Goal: Transaction & Acquisition: Purchase product/service

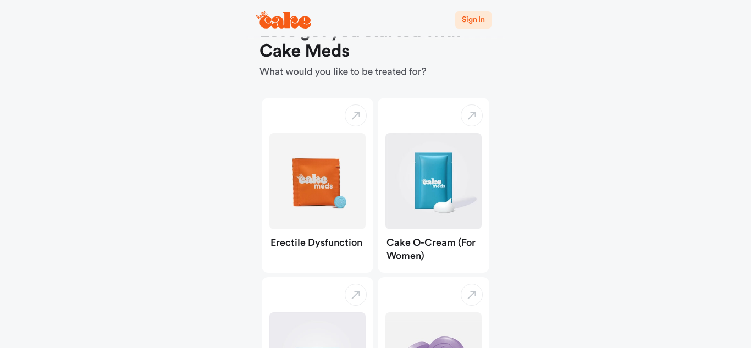
scroll to position [40, 0]
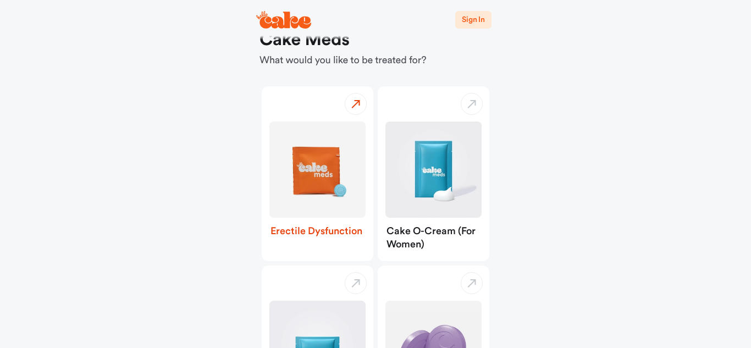
click at [318, 162] on img "button" at bounding box center [317, 169] width 96 height 96
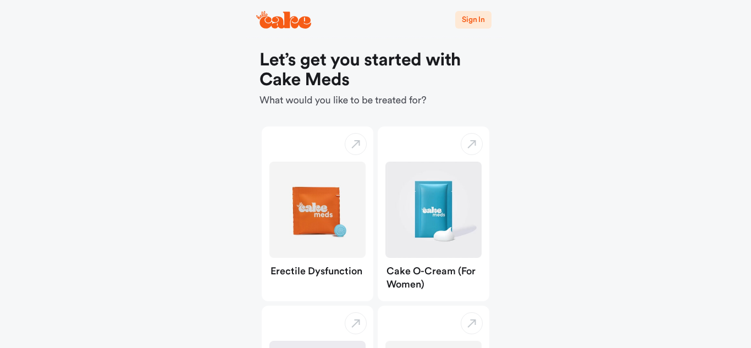
scroll to position [40, 0]
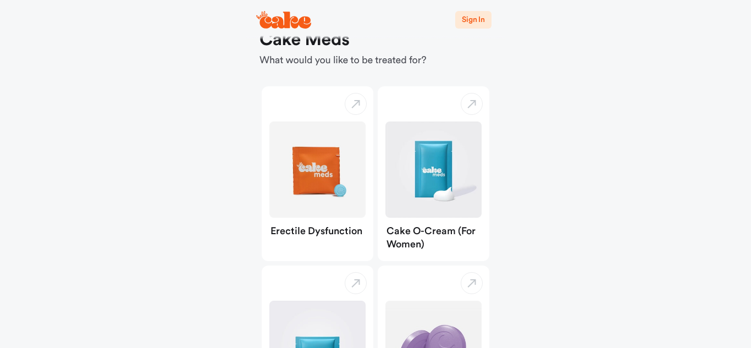
click at [472, 21] on span "Sign In" at bounding box center [473, 20] width 23 height 8
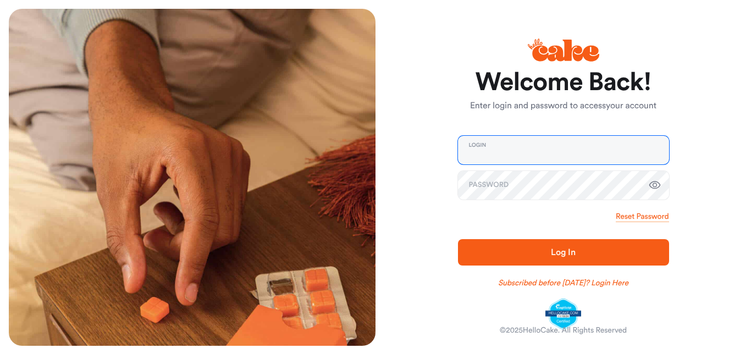
click at [547, 150] on input "email" at bounding box center [563, 150] width 211 height 29
type input "**********"
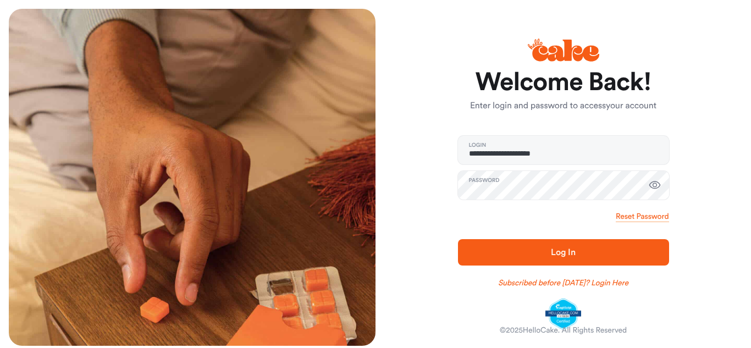
click at [579, 249] on span "Log In" at bounding box center [563, 252] width 176 height 13
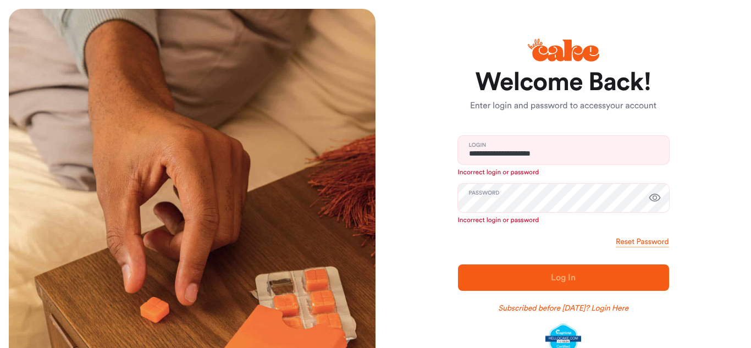
click at [654, 198] on icon "button" at bounding box center [654, 197] width 13 height 13
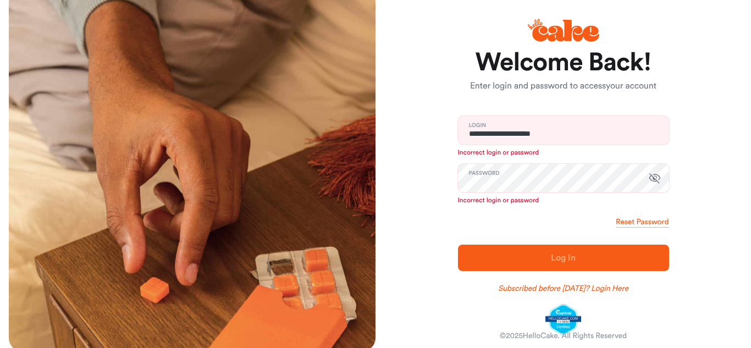
scroll to position [32, 0]
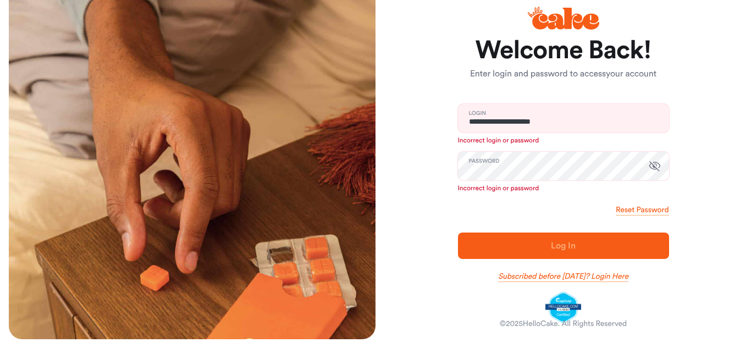
click at [615, 276] on link "Subscribed before Nov 1 2024? Login Here" at bounding box center [563, 276] width 130 height 11
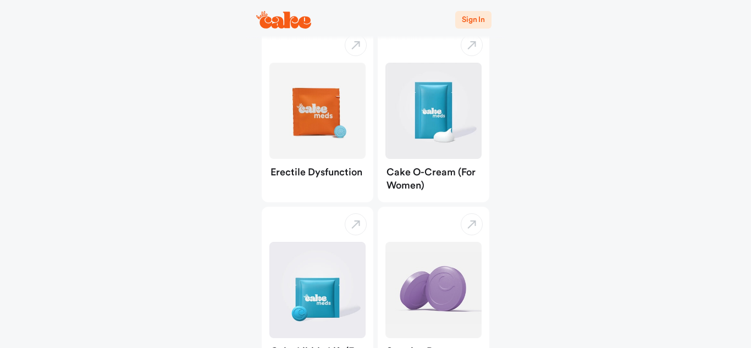
scroll to position [102, 0]
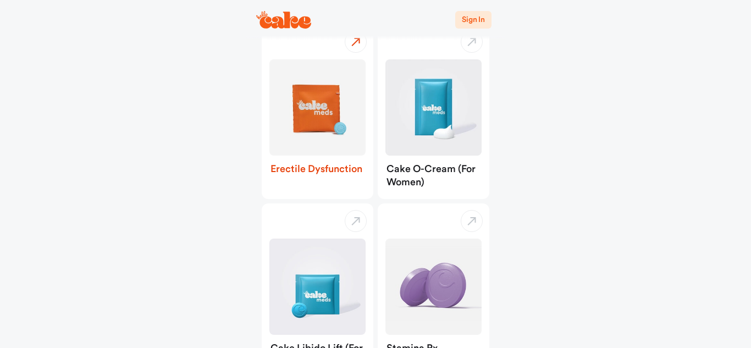
click at [326, 104] on img "button" at bounding box center [317, 107] width 96 height 96
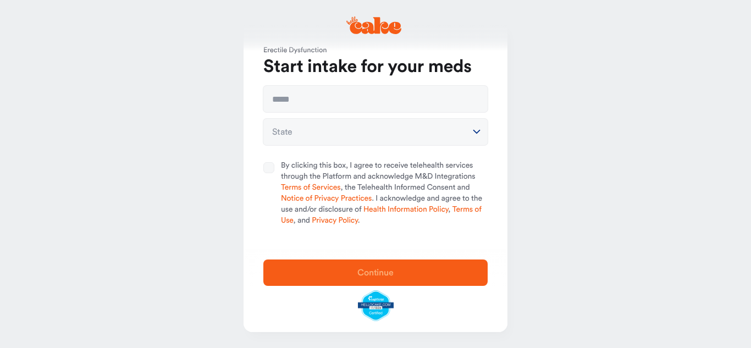
scroll to position [29, 0]
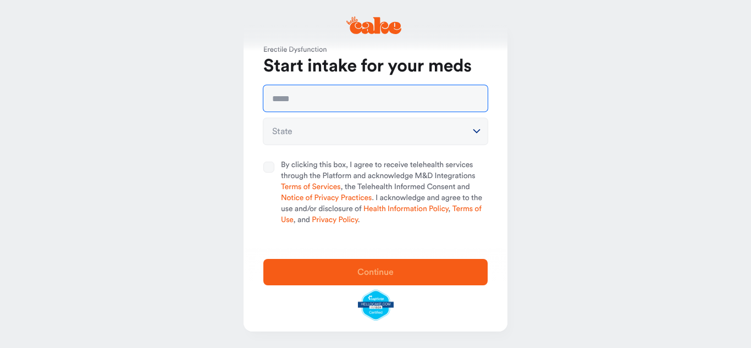
click at [361, 101] on input "text" at bounding box center [375, 98] width 224 height 26
type input "**********"
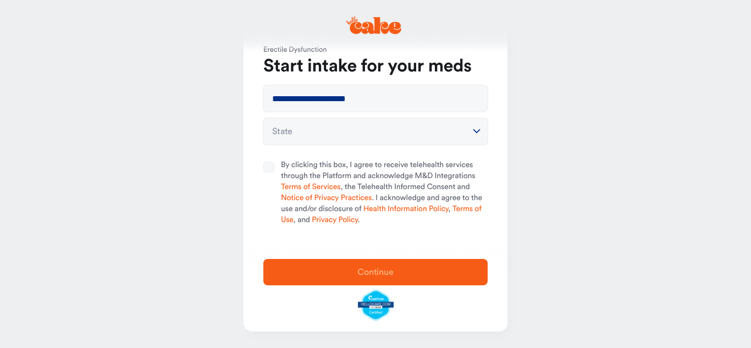
click at [358, 130] on html "**********" at bounding box center [375, 159] width 751 height 377
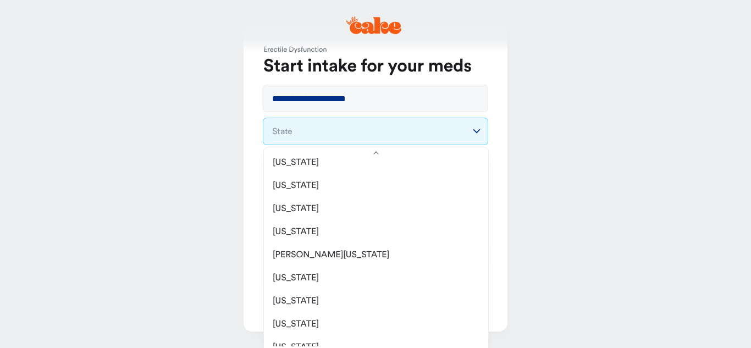
scroll to position [463, 0]
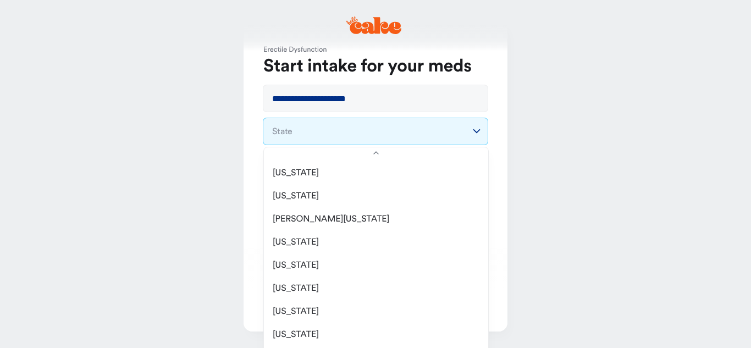
select select "**"
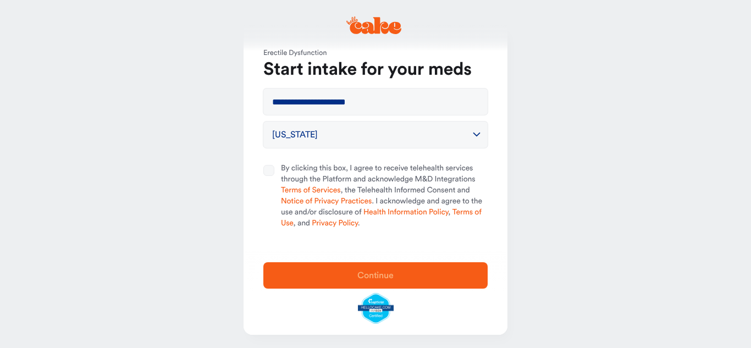
scroll to position [29, 0]
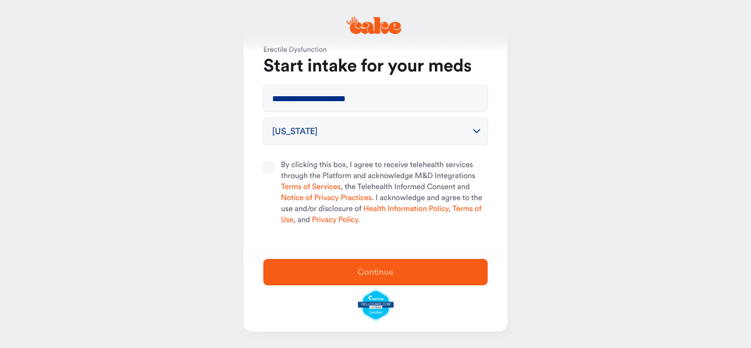
click at [403, 314] on div "Continue" at bounding box center [376, 290] width 264 height 84
click at [272, 165] on button "By clicking this box, I agree to receive telehealth services through the Platfo…" at bounding box center [268, 167] width 11 height 11
click at [358, 270] on span "Continue" at bounding box center [375, 272] width 36 height 9
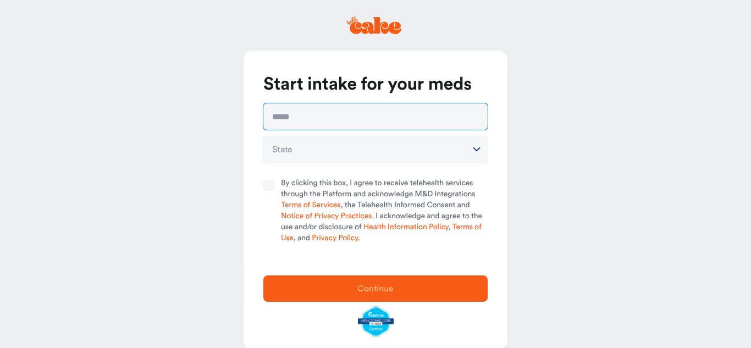
click at [357, 118] on input "text" at bounding box center [375, 116] width 224 height 26
type input "**********"
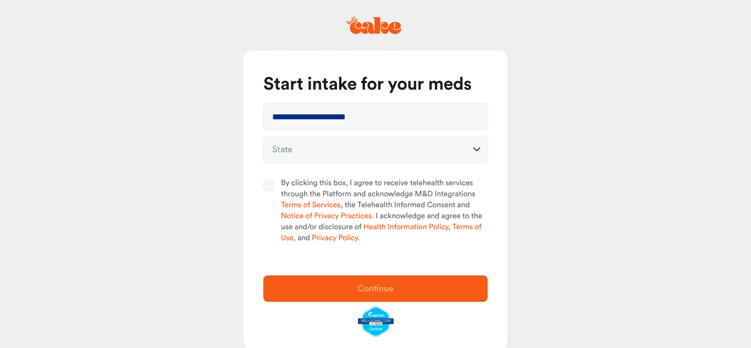
click at [472, 145] on html "**********" at bounding box center [375, 183] width 751 height 366
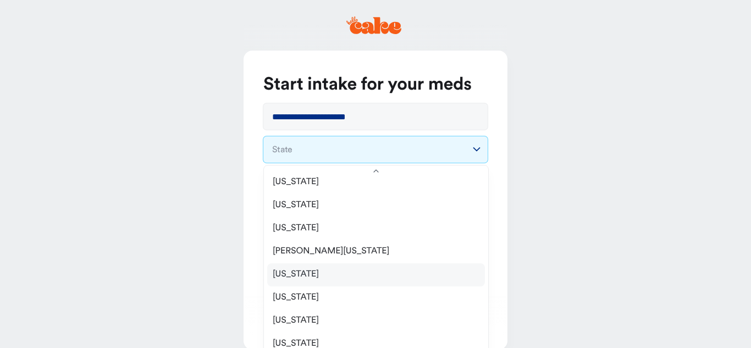
scroll to position [453, 0]
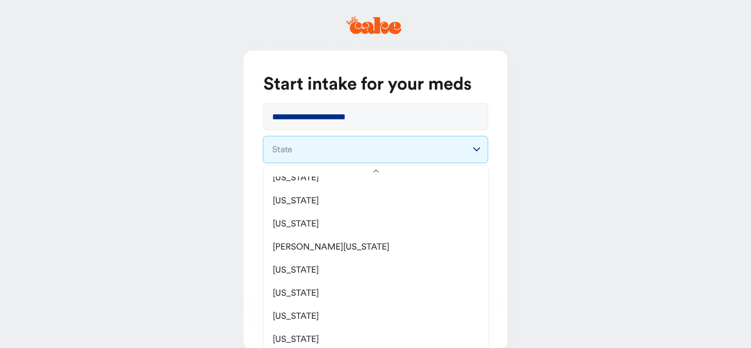
select select "**"
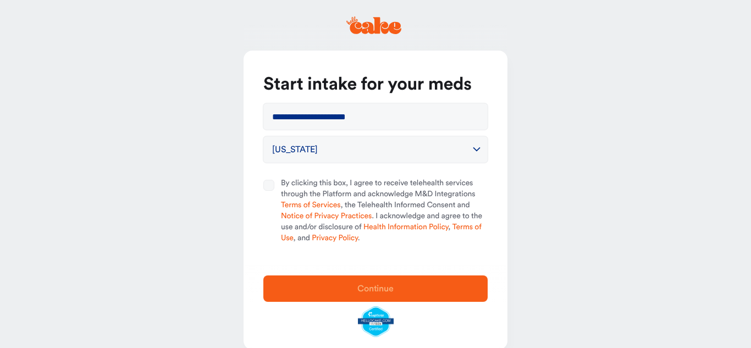
click at [264, 187] on button "By clicking this box, I agree to receive telehealth services through the Platfo…" at bounding box center [268, 185] width 11 height 11
click at [351, 289] on span "Continue" at bounding box center [375, 288] width 189 height 13
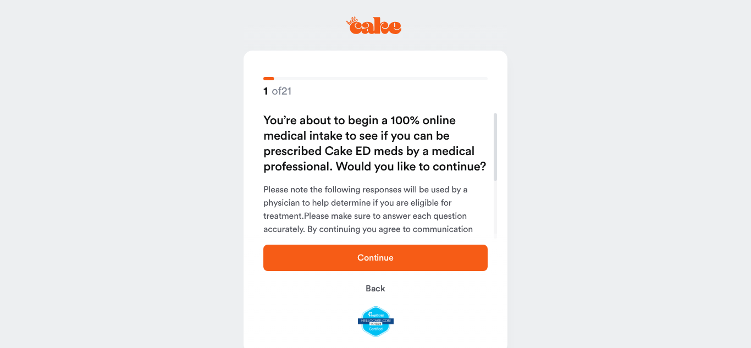
click at [358, 257] on span "Continue" at bounding box center [375, 257] width 36 height 9
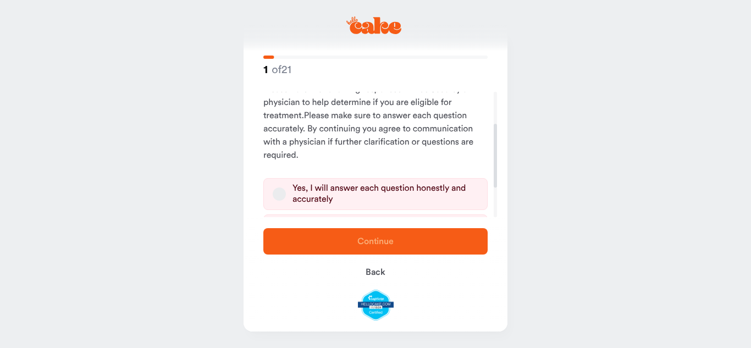
scroll to position [89, 0]
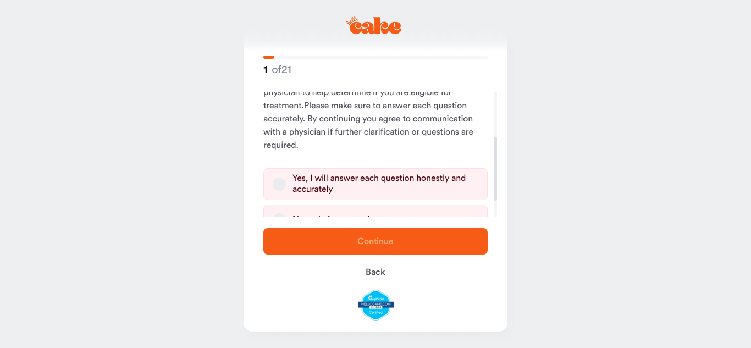
click at [274, 185] on button "Yes, I will answer each question honestly and accurately" at bounding box center [279, 184] width 13 height 13
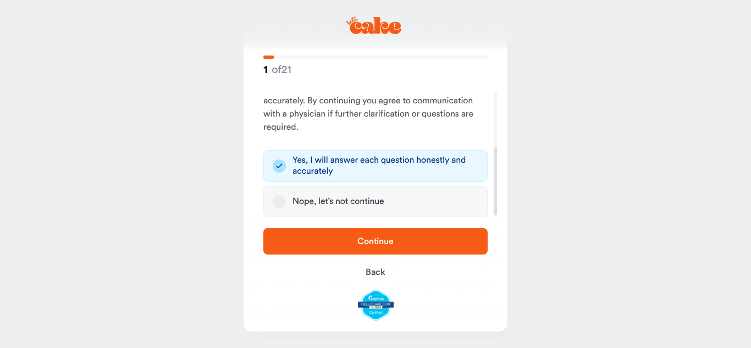
scroll to position [108, 0]
click at [410, 240] on span "Continue" at bounding box center [375, 241] width 189 height 13
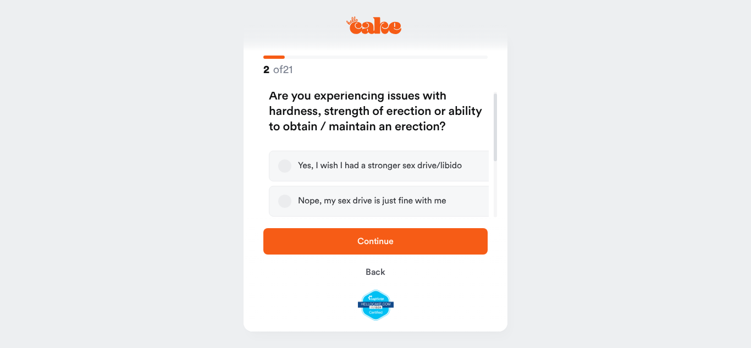
scroll to position [3, 0]
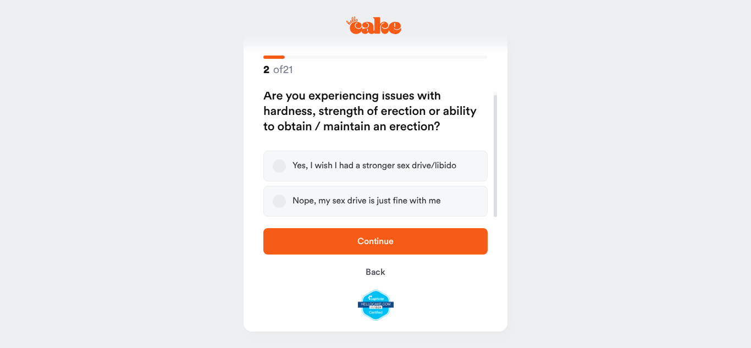
click at [276, 163] on button "Yes, I wish I had a stronger sex drive/libido" at bounding box center [279, 165] width 13 height 13
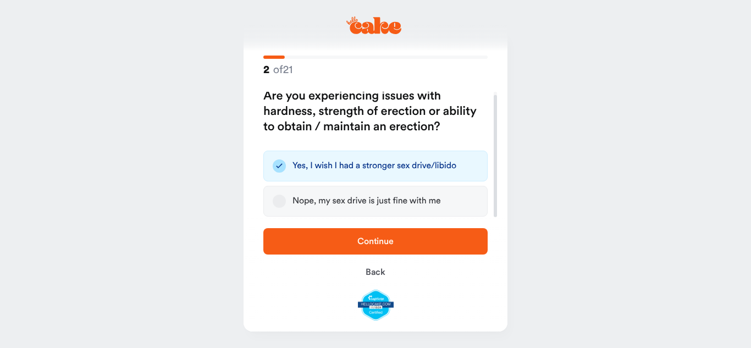
click at [340, 241] on span "Continue" at bounding box center [375, 241] width 189 height 13
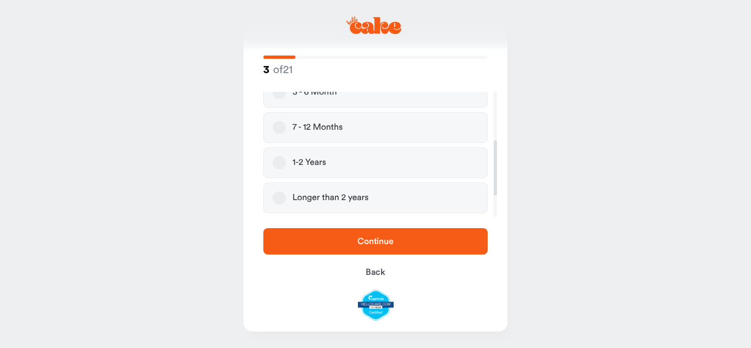
scroll to position [135, 0]
click at [278, 189] on button "Longer than 2 years" at bounding box center [279, 190] width 13 height 13
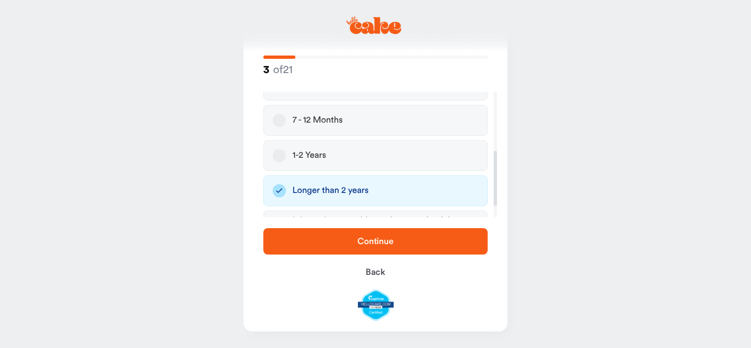
click at [344, 237] on span "Continue" at bounding box center [375, 241] width 189 height 13
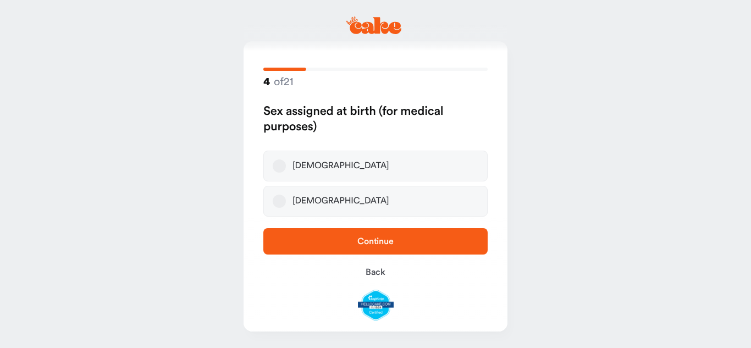
click at [279, 167] on button "[DEMOGRAPHIC_DATA]" at bounding box center [279, 165] width 13 height 13
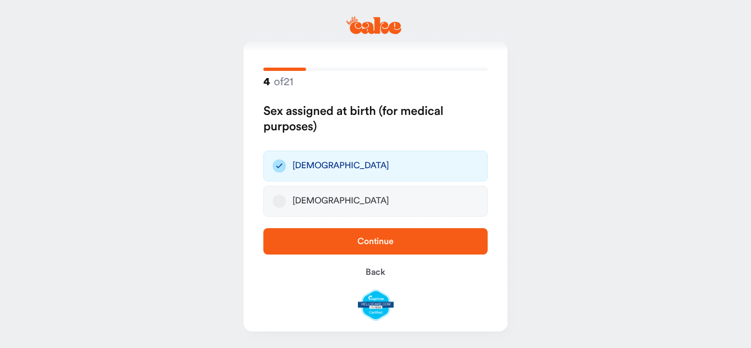
click at [306, 233] on button "Continue" at bounding box center [375, 241] width 224 height 26
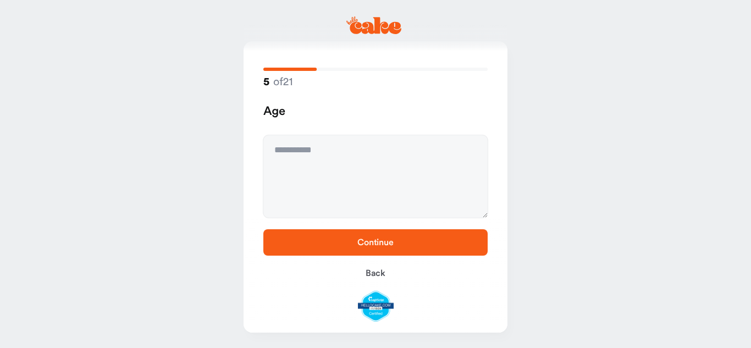
scroll to position [0, 0]
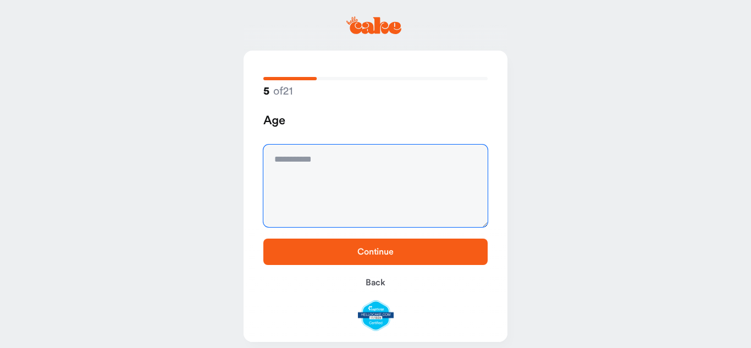
click at [378, 174] on textarea at bounding box center [375, 186] width 224 height 82
type textarea "**"
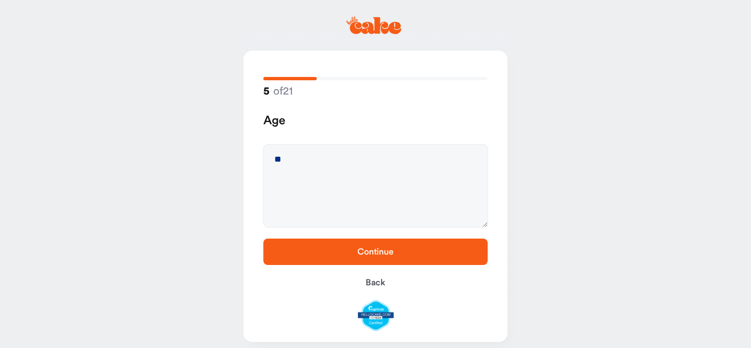
click at [371, 248] on span "Continue" at bounding box center [375, 251] width 36 height 9
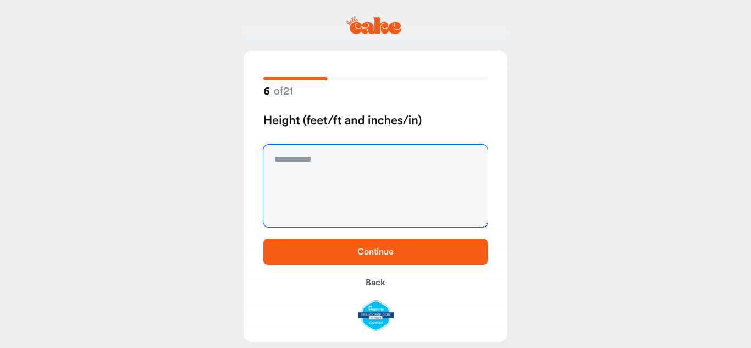
click at [347, 186] on textarea at bounding box center [375, 186] width 224 height 82
type textarea "*****"
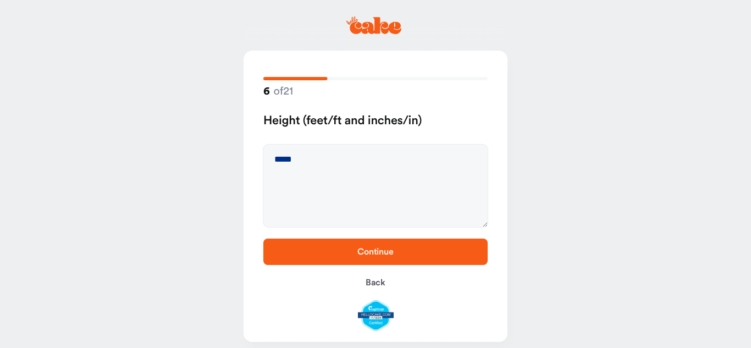
drag, startPoint x: 362, startPoint y: 258, endPoint x: 368, endPoint y: 250, distance: 10.2
click at [363, 255] on span "Continue" at bounding box center [375, 251] width 189 height 13
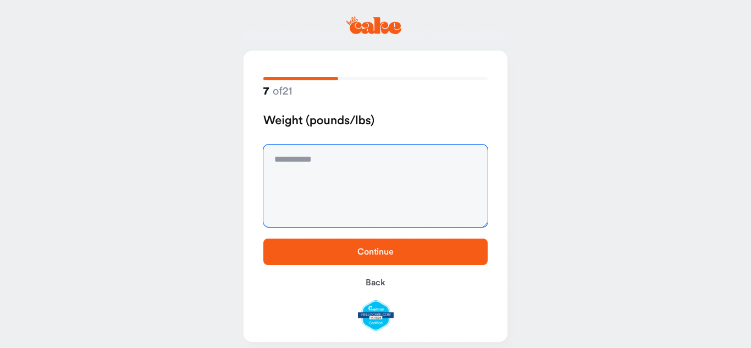
click at [363, 170] on textarea at bounding box center [375, 186] width 224 height 82
type textarea "***"
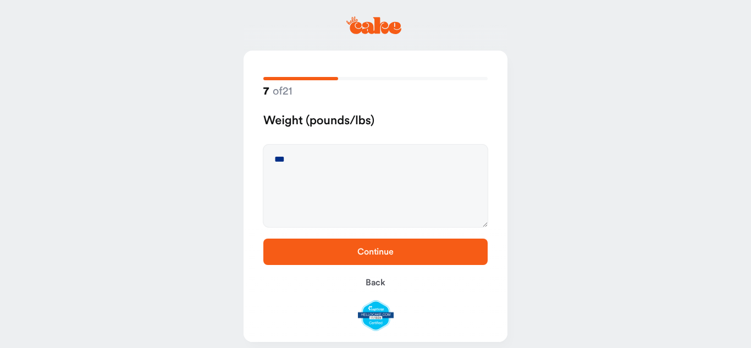
click at [380, 254] on span "Continue" at bounding box center [375, 251] width 36 height 9
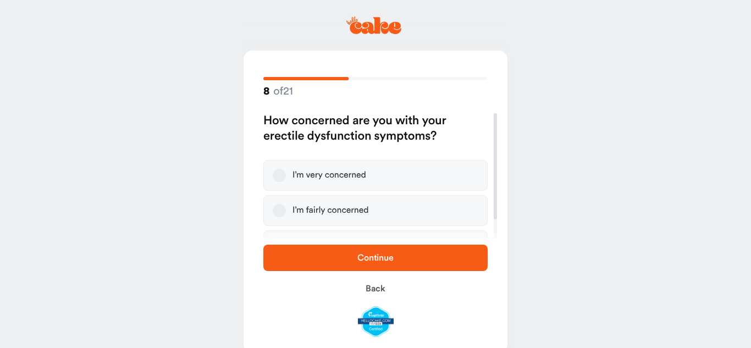
click at [368, 174] on label "I’m very concerned" at bounding box center [375, 175] width 224 height 31
click at [286, 174] on button "I’m very concerned" at bounding box center [279, 175] width 13 height 13
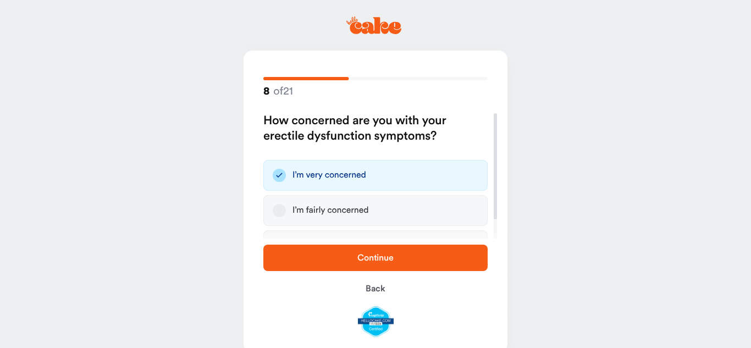
click at [367, 257] on span "Continue" at bounding box center [375, 257] width 36 height 9
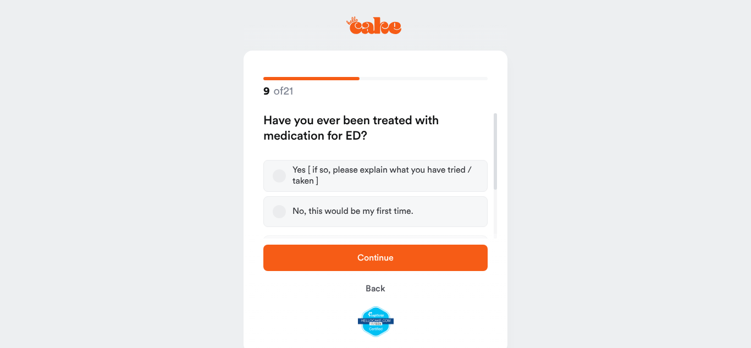
click at [273, 173] on button "Yes [ if so, please explain what you have tried / taken ]" at bounding box center [279, 175] width 13 height 13
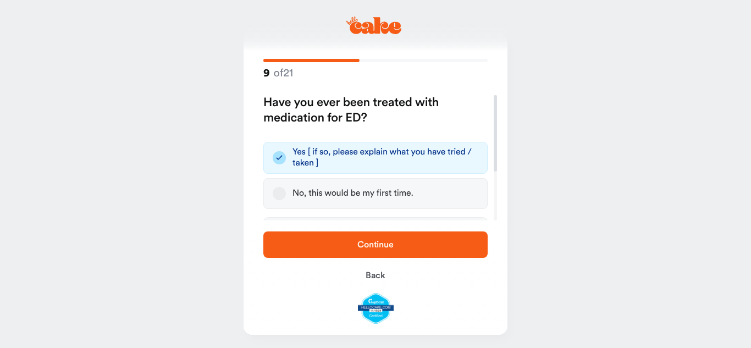
scroll to position [16, 0]
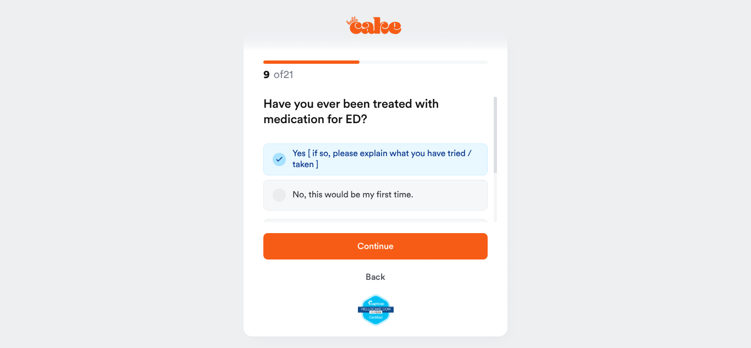
click at [357, 240] on span "Continue" at bounding box center [375, 246] width 189 height 13
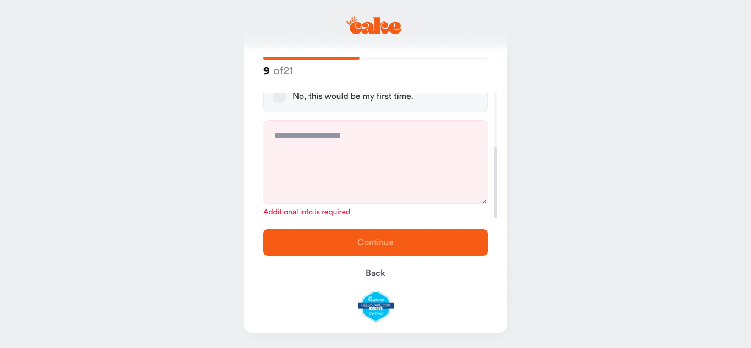
scroll to position [21, 0]
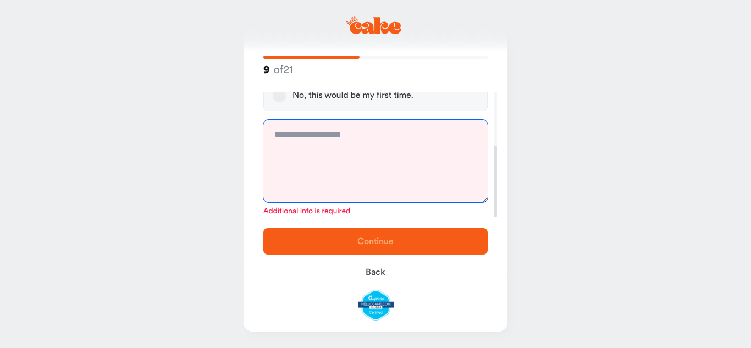
click at [366, 143] on textarea at bounding box center [375, 161] width 224 height 82
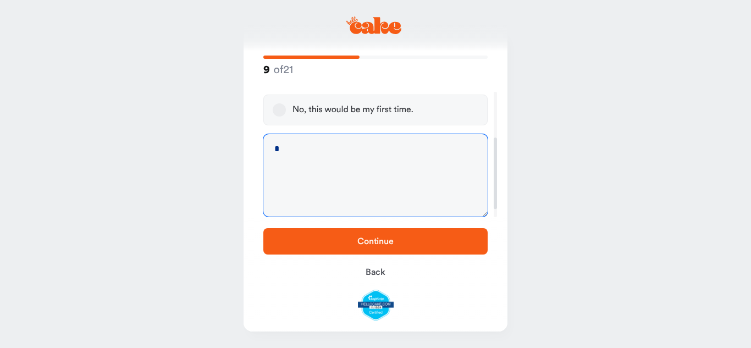
scroll to position [80, 0]
type textarea "**********"
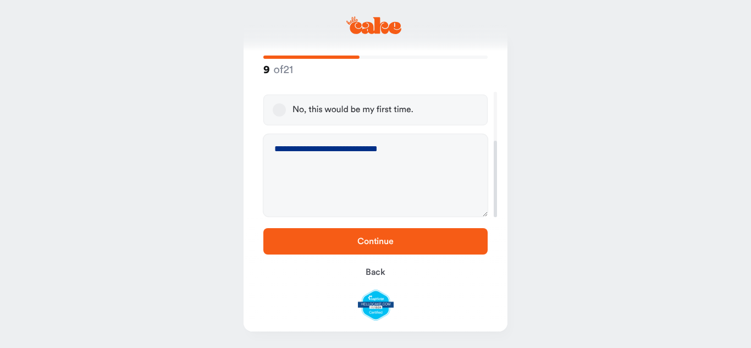
click at [354, 239] on span "Continue" at bounding box center [375, 241] width 189 height 13
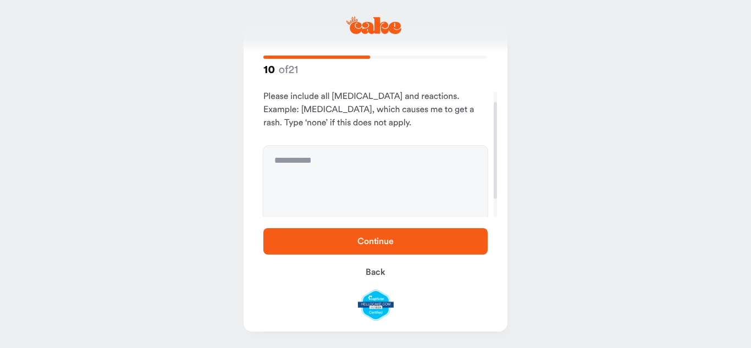
scroll to position [37, 0]
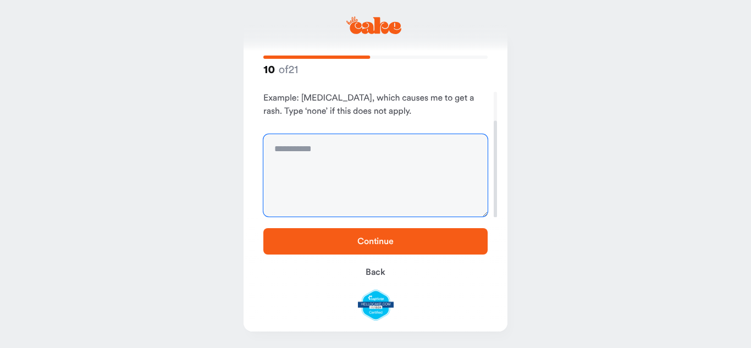
click at [373, 157] on textarea at bounding box center [375, 175] width 224 height 82
type textarea "****"
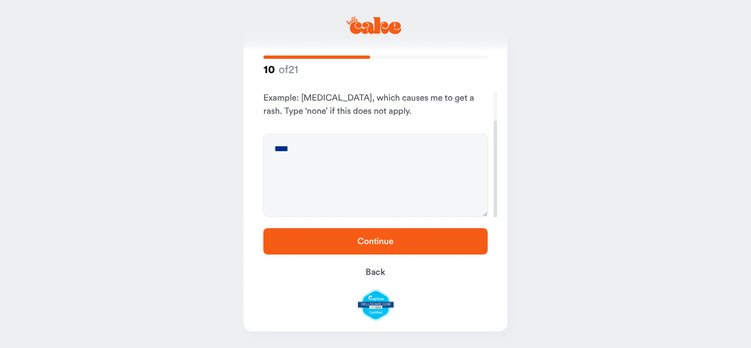
click at [419, 236] on span "Continue" at bounding box center [375, 241] width 189 height 13
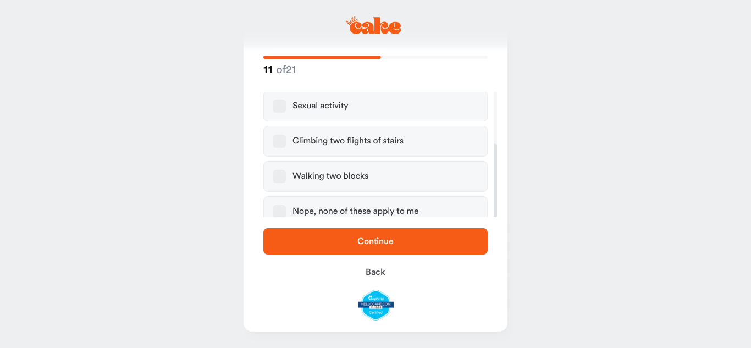
scroll to position [89, 0]
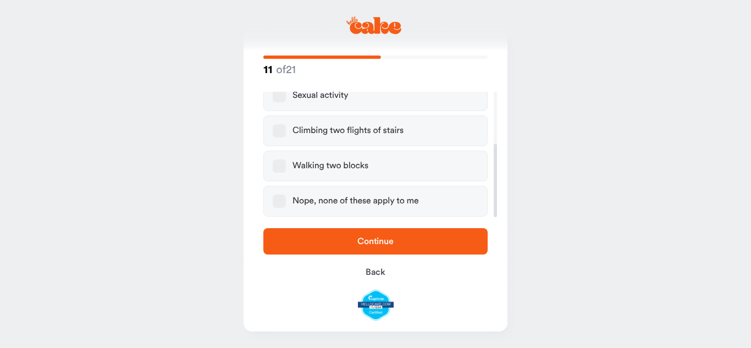
click at [278, 203] on button "Nope, none of these apply to me" at bounding box center [279, 201] width 13 height 13
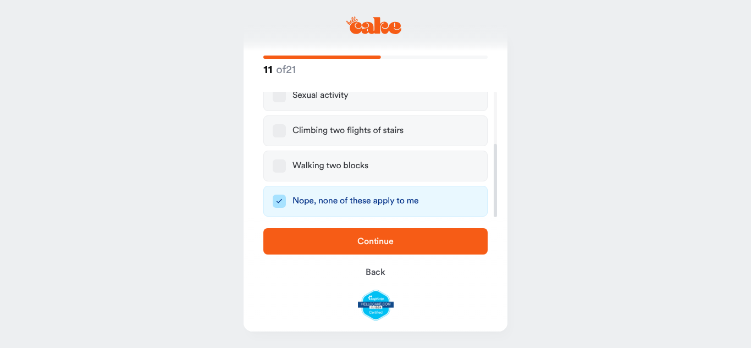
drag, startPoint x: 326, startPoint y: 245, endPoint x: 339, endPoint y: 239, distance: 13.8
click at [326, 244] on span "Continue" at bounding box center [375, 241] width 189 height 13
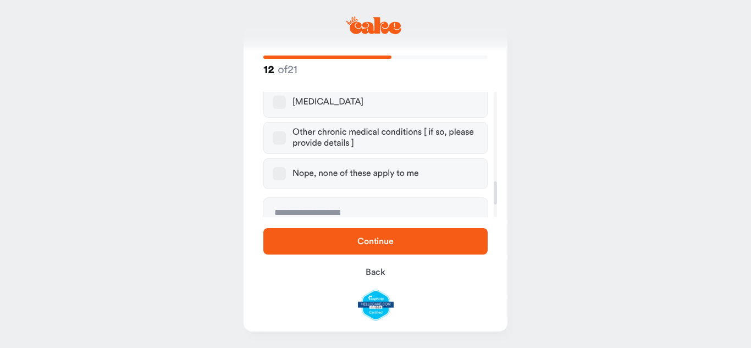
scroll to position [509, 0]
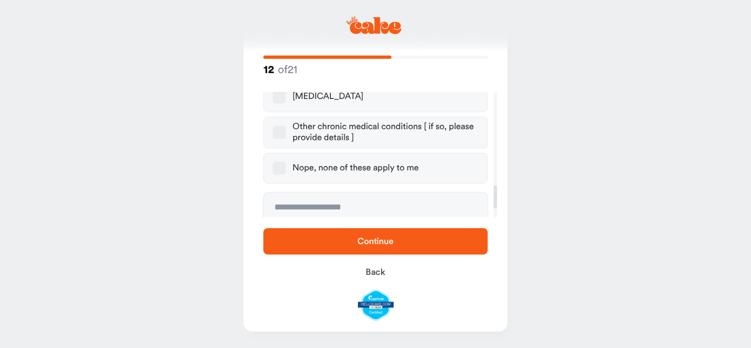
click at [277, 162] on button "Nope, none of these apply to me" at bounding box center [279, 168] width 13 height 13
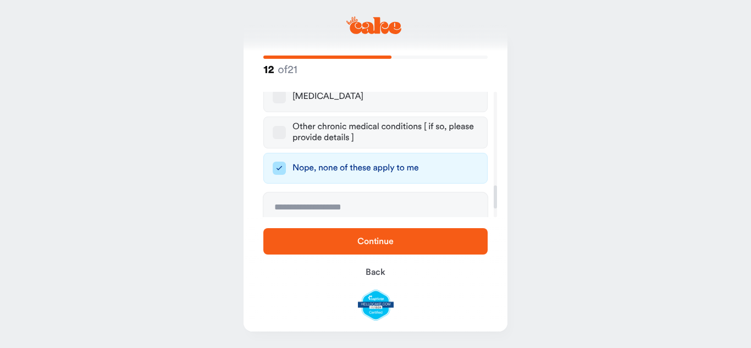
click at [339, 242] on span "Continue" at bounding box center [375, 241] width 189 height 13
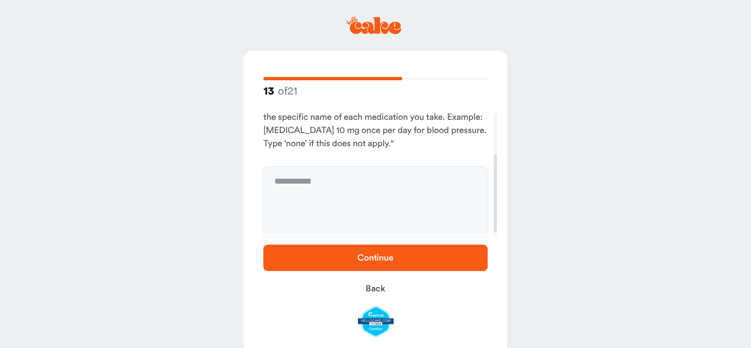
scroll to position [77, 0]
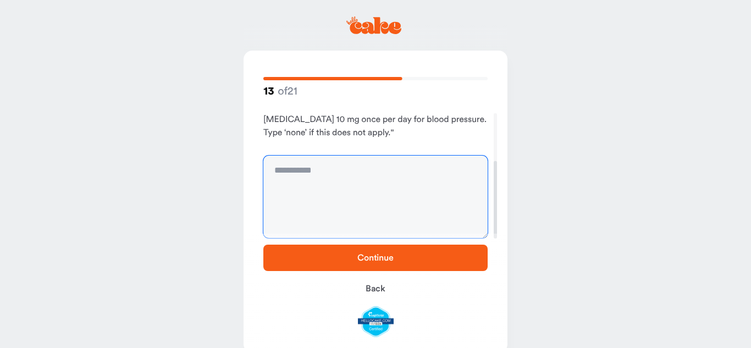
click at [342, 177] on textarea at bounding box center [375, 197] width 224 height 82
type textarea "****"
click at [388, 258] on span "Continue" at bounding box center [375, 257] width 36 height 9
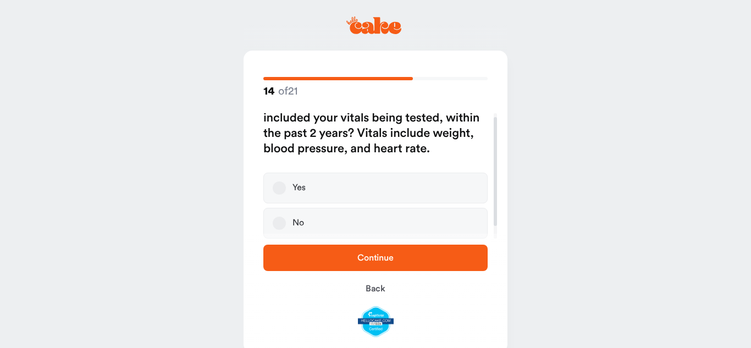
scroll to position [19, 0]
drag, startPoint x: 281, startPoint y: 223, endPoint x: 292, endPoint y: 243, distance: 22.6
click at [281, 223] on button "No" at bounding box center [279, 222] width 13 height 13
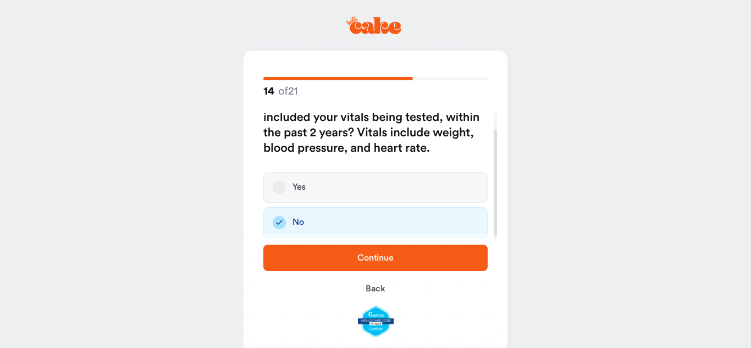
drag, startPoint x: 300, startPoint y: 252, endPoint x: 403, endPoint y: 233, distance: 104.5
click at [300, 251] on span "Continue" at bounding box center [375, 257] width 189 height 13
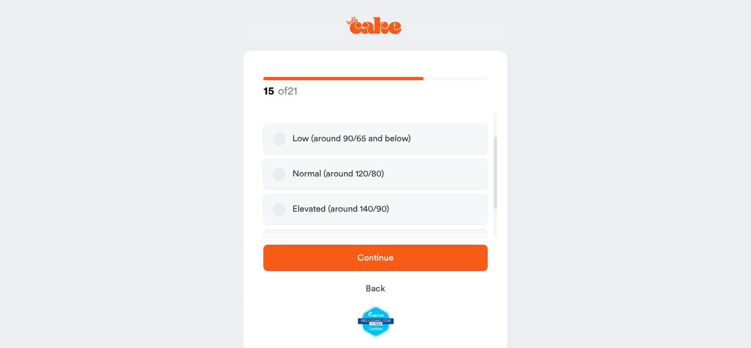
scroll to position [43, 0]
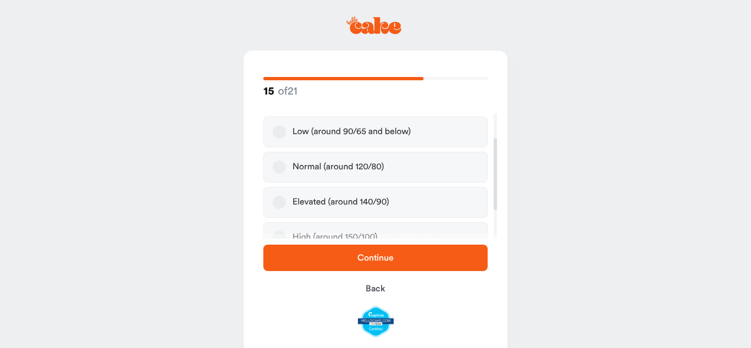
click at [278, 169] on button "Normal (around 120/80)" at bounding box center [279, 167] width 13 height 13
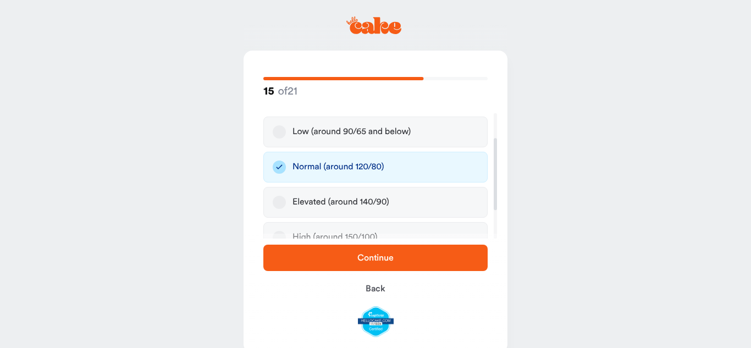
click at [348, 254] on span "Continue" at bounding box center [375, 257] width 189 height 13
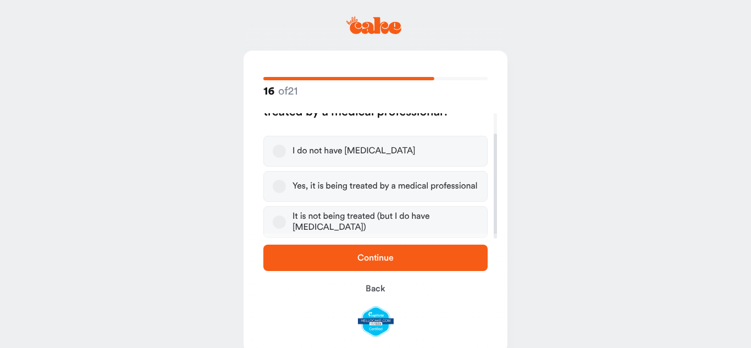
click at [274, 150] on button "I do not have [MEDICAL_DATA]" at bounding box center [279, 151] width 13 height 13
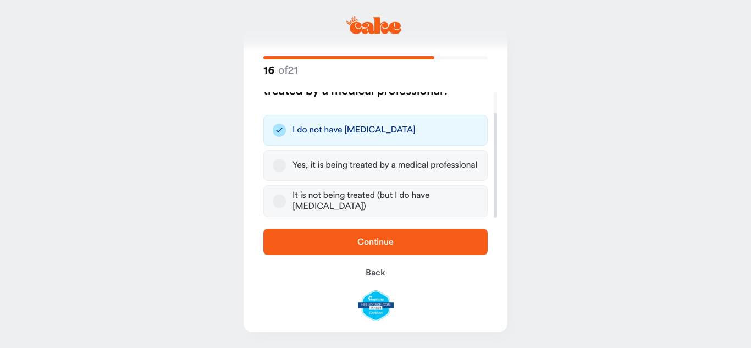
scroll to position [21, 0]
click at [393, 241] on span "Continue" at bounding box center [375, 241] width 36 height 9
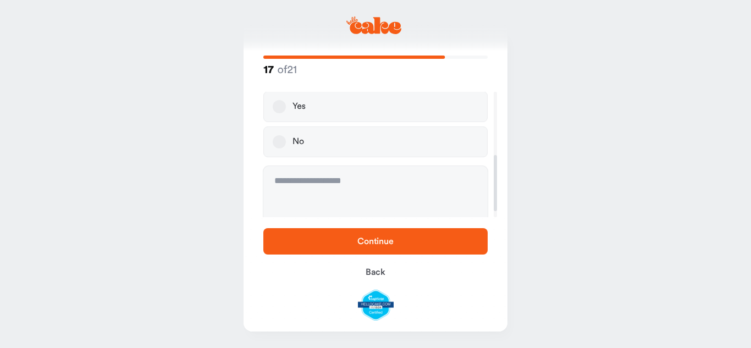
scroll to position [129, 0]
click at [280, 142] on button "No" at bounding box center [279, 148] width 13 height 13
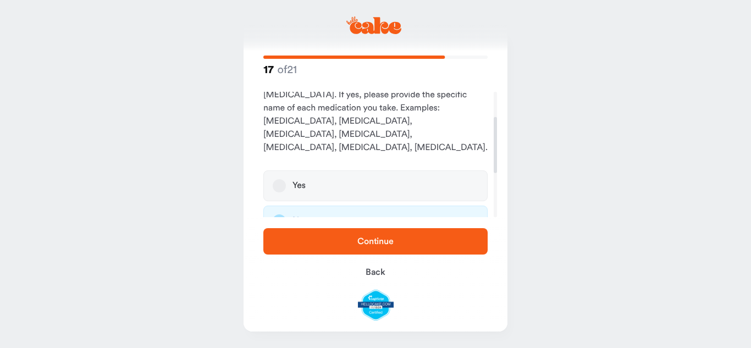
scroll to position [117, 0]
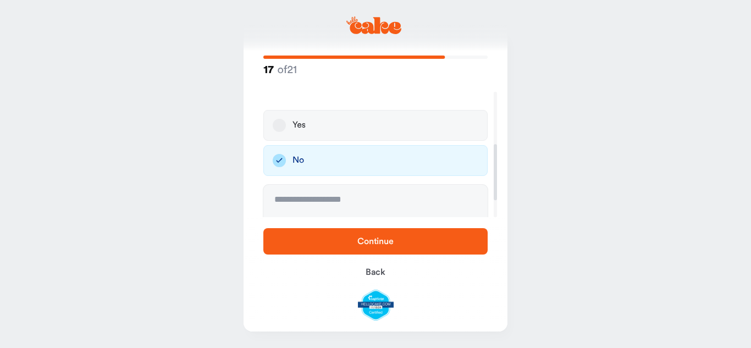
click at [390, 240] on span "Continue" at bounding box center [375, 241] width 36 height 9
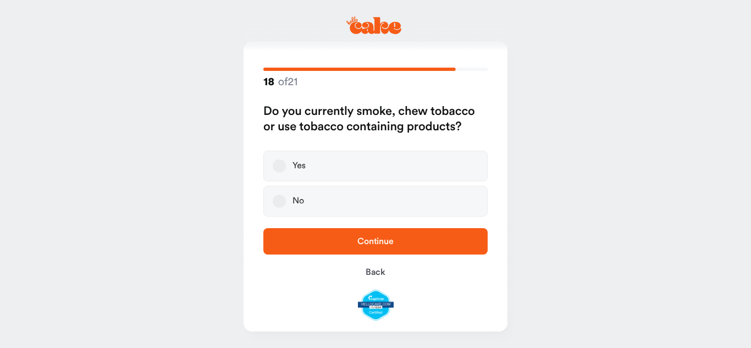
click at [279, 204] on button "No" at bounding box center [279, 201] width 13 height 13
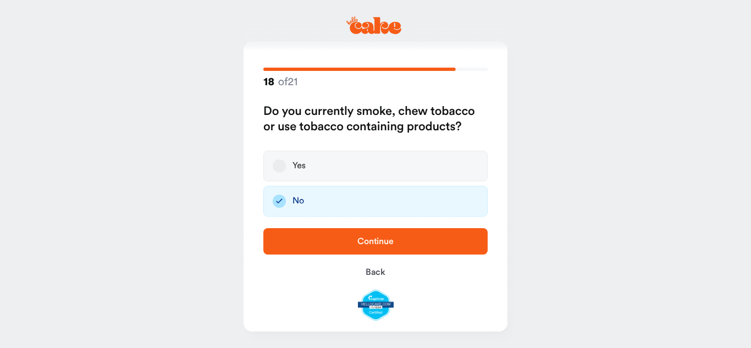
drag, startPoint x: 314, startPoint y: 236, endPoint x: 350, endPoint y: 229, distance: 37.0
click at [314, 235] on span "Continue" at bounding box center [375, 241] width 189 height 13
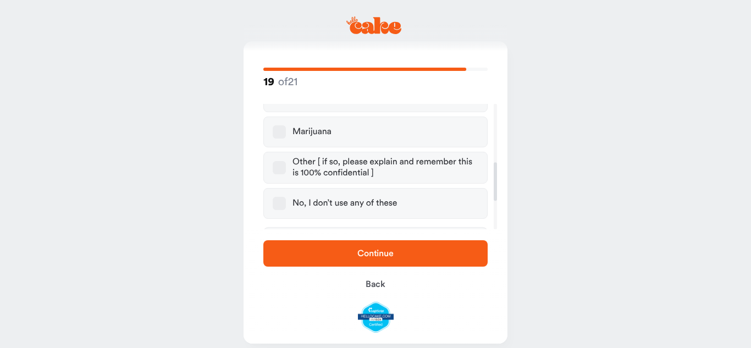
scroll to position [206, 0]
click at [283, 202] on button "No, I don’t use any of these" at bounding box center [279, 202] width 13 height 13
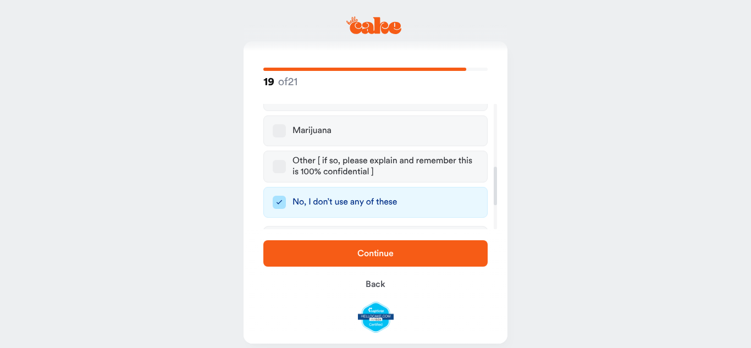
click at [348, 256] on span "Continue" at bounding box center [375, 253] width 189 height 13
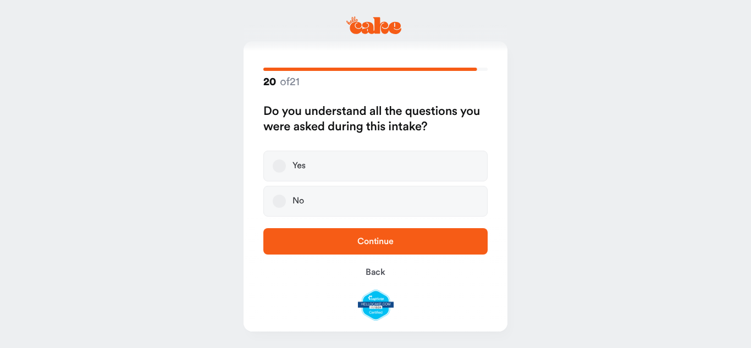
click at [276, 165] on button "Yes" at bounding box center [279, 165] width 13 height 13
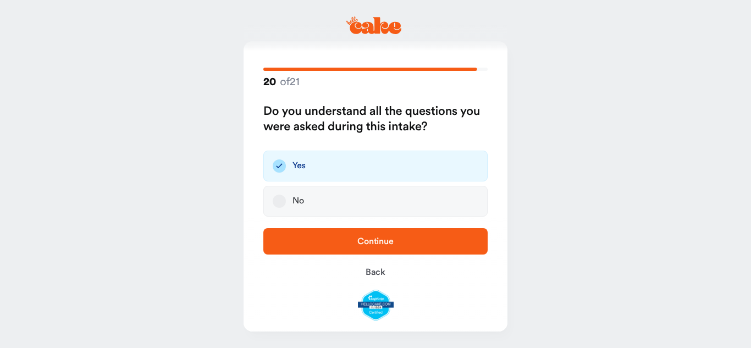
drag, startPoint x: 336, startPoint y: 234, endPoint x: 337, endPoint y: 228, distance: 6.3
click at [336, 231] on button "Continue" at bounding box center [375, 241] width 224 height 26
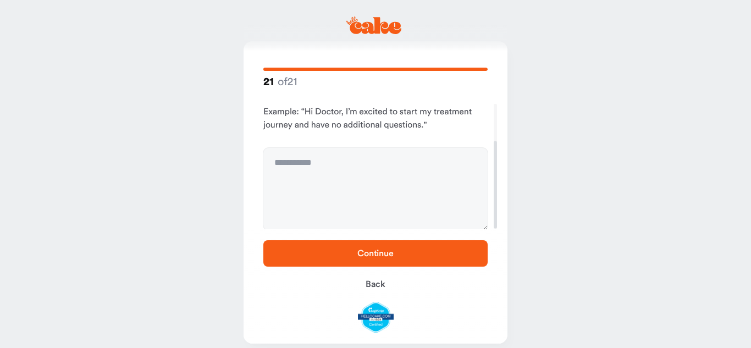
scroll to position [55, 0]
click at [390, 259] on span "Continue" at bounding box center [375, 253] width 189 height 13
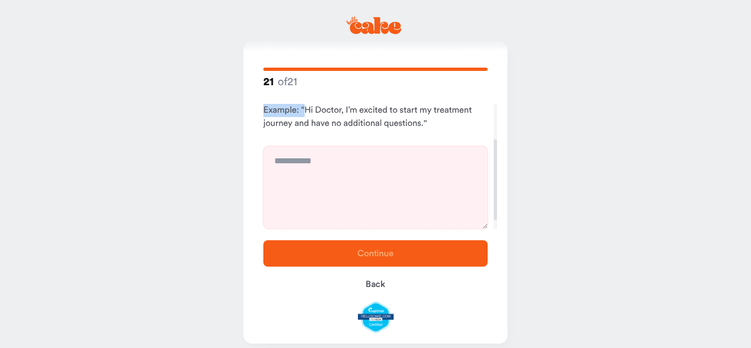
scroll to position [0, 0]
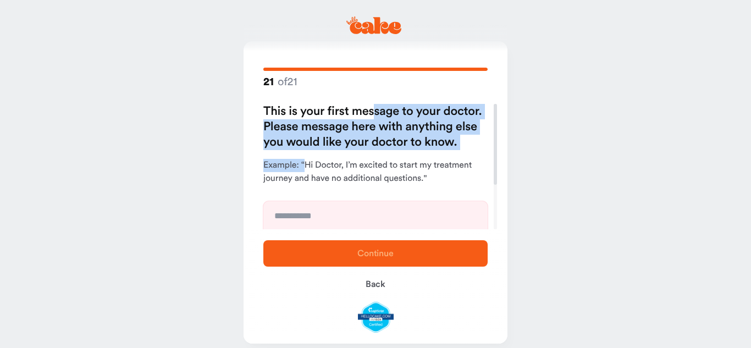
drag, startPoint x: 303, startPoint y: 107, endPoint x: 374, endPoint y: 105, distance: 70.4
click at [374, 105] on div "This is your first message to your doctor. Please message here with anything el…" at bounding box center [375, 201] width 224 height 194
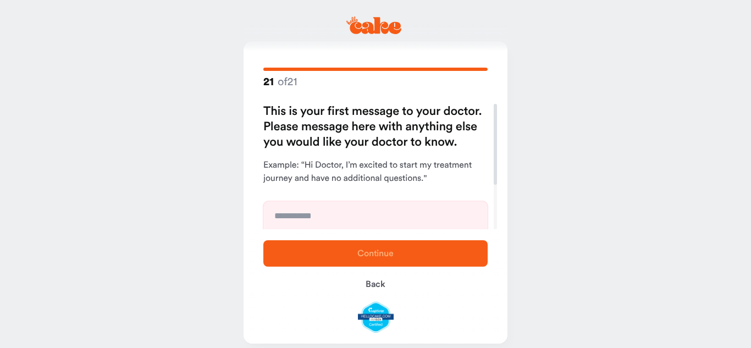
click at [548, 158] on main "21 of 21 This is your first message to your doctor. Please message here with an…" at bounding box center [375, 175] width 751 height 369
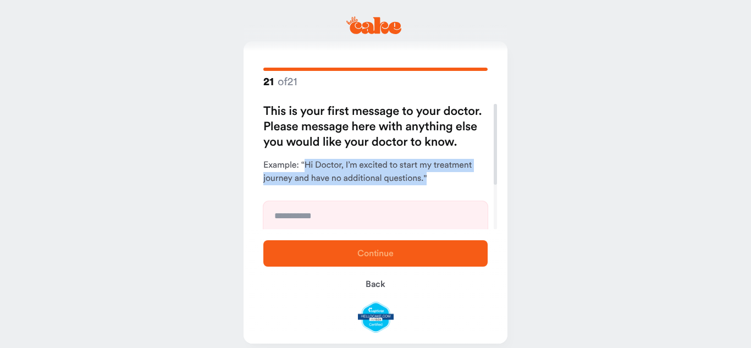
drag, startPoint x: 304, startPoint y: 165, endPoint x: 462, endPoint y: 181, distance: 159.2
click at [462, 181] on p "Example: “Hi Doctor, I’m excited to start my treatment journey and have no addi…" at bounding box center [375, 172] width 224 height 26
copy p "Hi Doctor, I’m excited to start my treatment journey and have no additional que…"
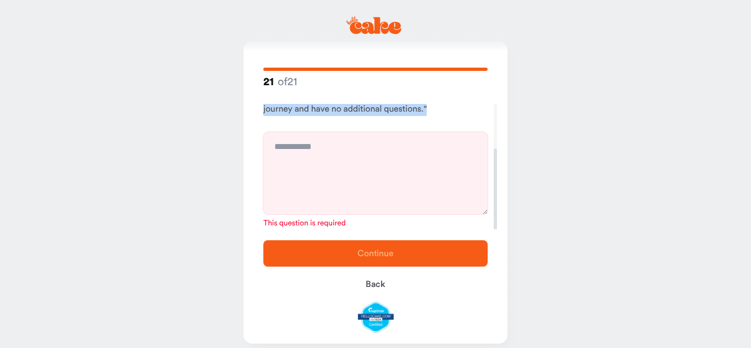
scroll to position [21, 0]
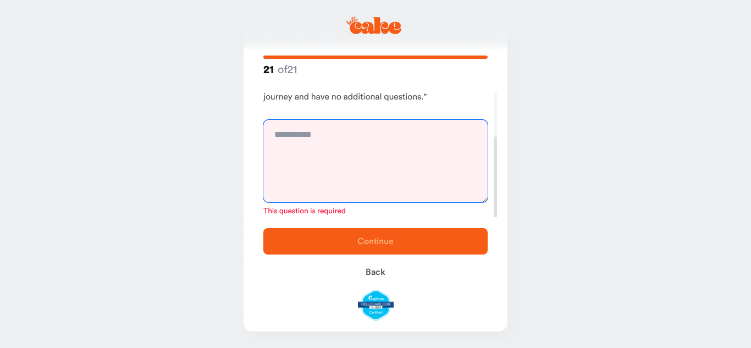
click at [334, 161] on textarea at bounding box center [375, 161] width 224 height 82
paste textarea "**********"
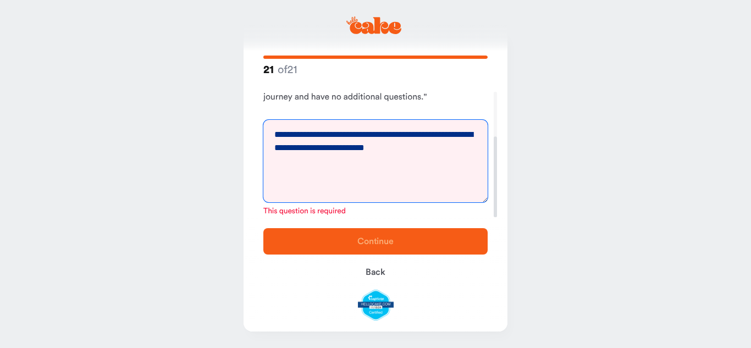
scroll to position [55, 0]
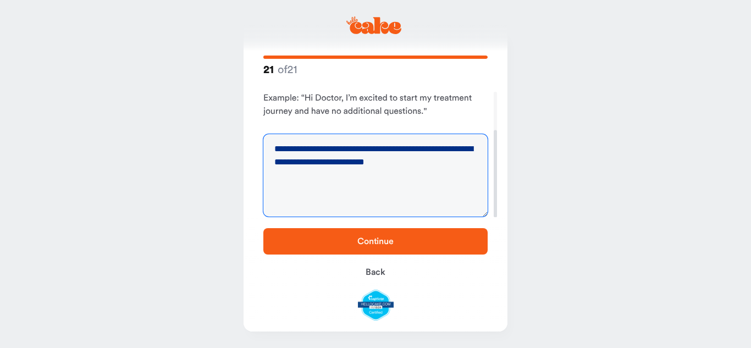
type textarea "**********"
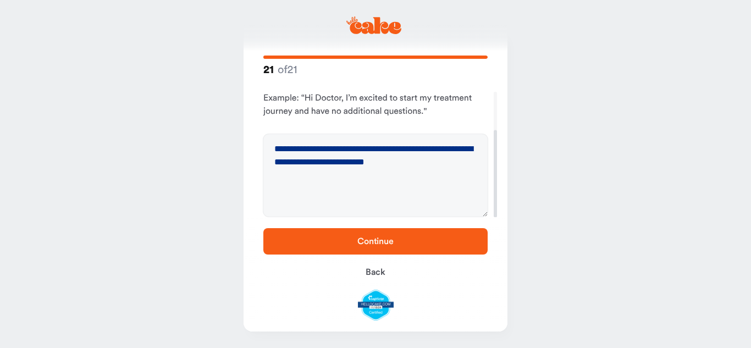
click at [390, 244] on span "Continue" at bounding box center [375, 241] width 36 height 9
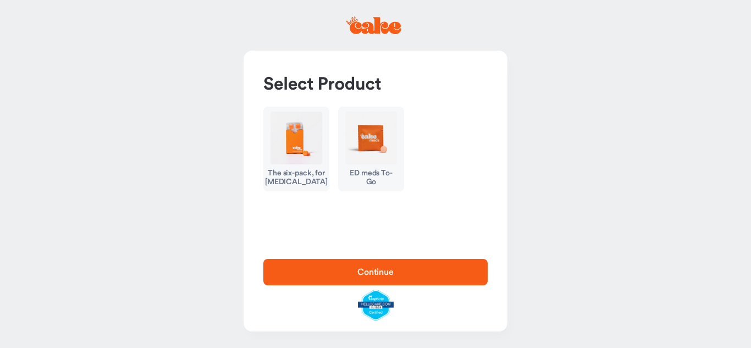
click at [369, 141] on img "button" at bounding box center [371, 138] width 52 height 53
click at [369, 149] on img "button" at bounding box center [371, 138] width 52 height 53
click at [296, 151] on img "button" at bounding box center [296, 138] width 52 height 53
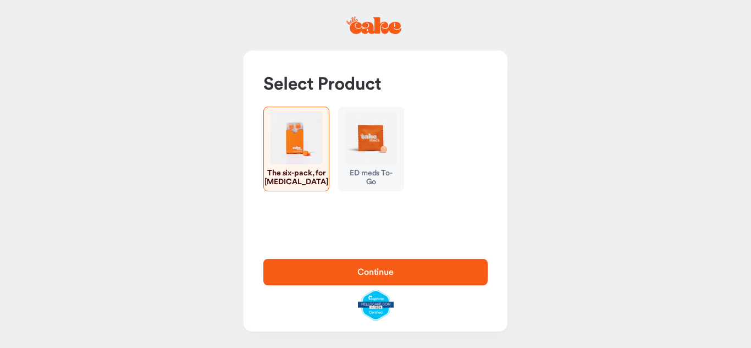
click at [332, 268] on span "Continue" at bounding box center [375, 271] width 189 height 13
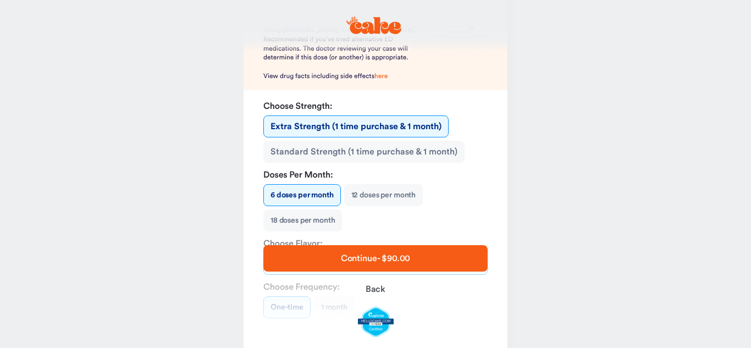
scroll to position [146, 0]
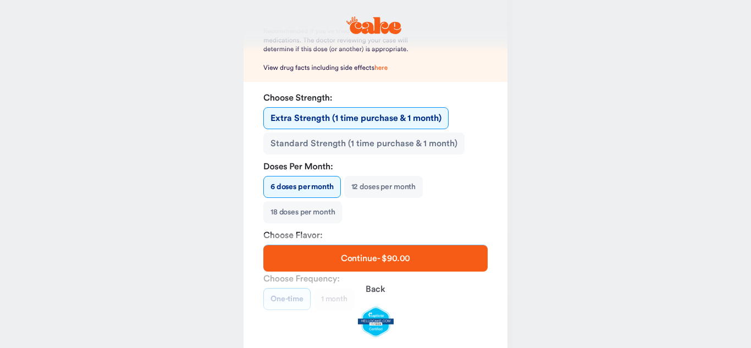
click at [429, 118] on button "Extra Strength (1 time purchase & 1 month)" at bounding box center [355, 118] width 185 height 22
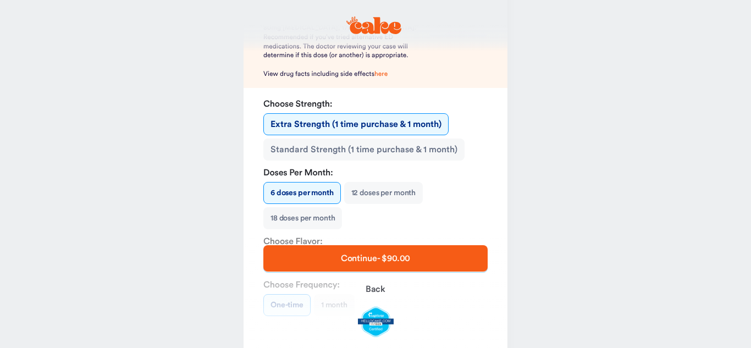
scroll to position [145, 0]
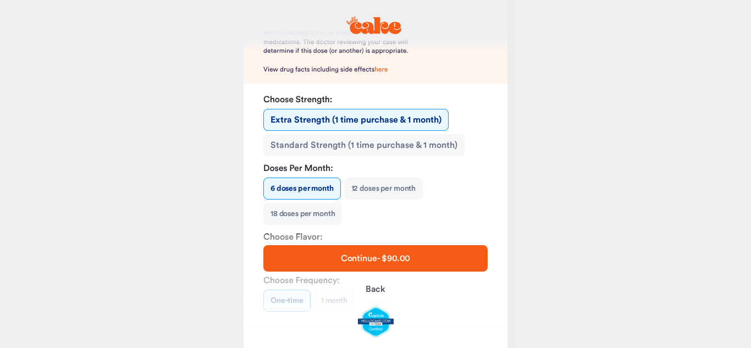
click at [319, 213] on button "18 doses per month" at bounding box center [302, 214] width 79 height 22
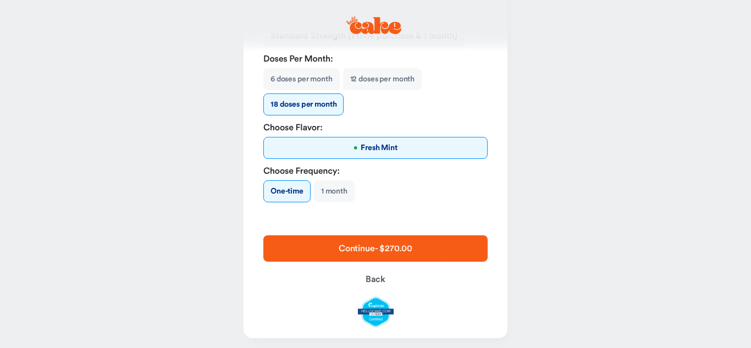
scroll to position [261, 0]
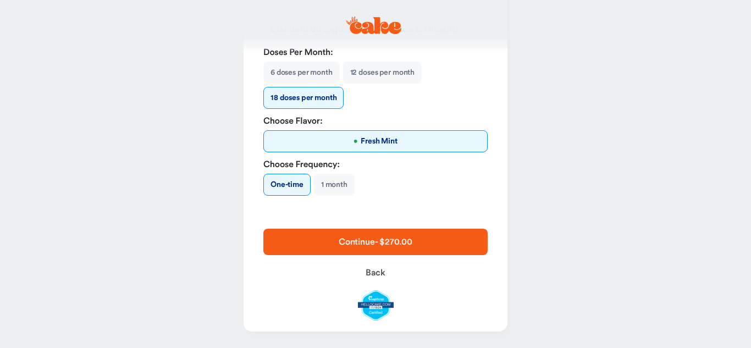
click at [356, 242] on span "Continue - $270.00" at bounding box center [376, 241] width 74 height 9
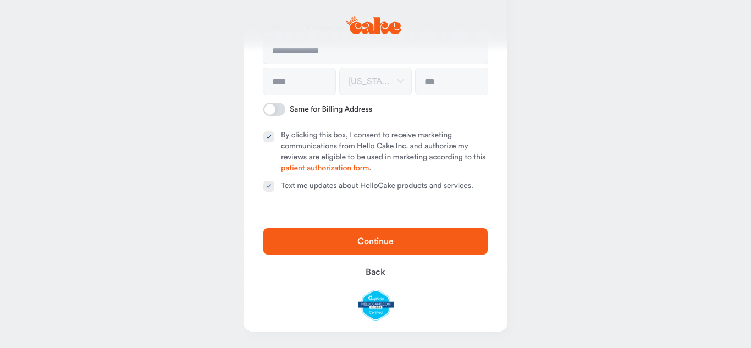
type input "**********"
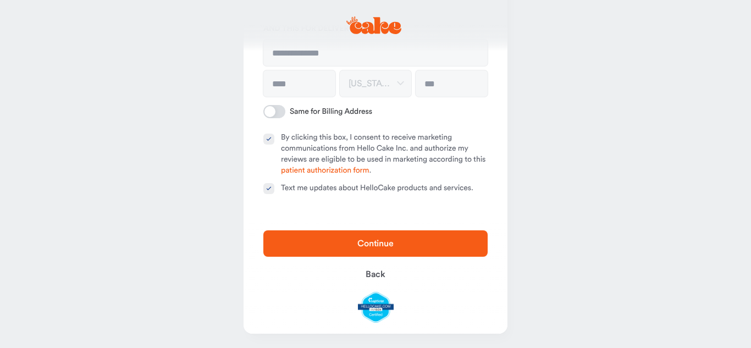
scroll to position [242, 0]
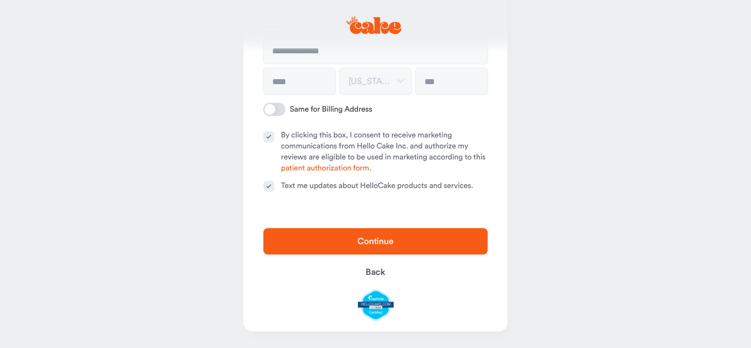
drag, startPoint x: 397, startPoint y: 243, endPoint x: 449, endPoint y: 209, distance: 61.6
click at [396, 241] on span "Continue" at bounding box center [375, 241] width 189 height 13
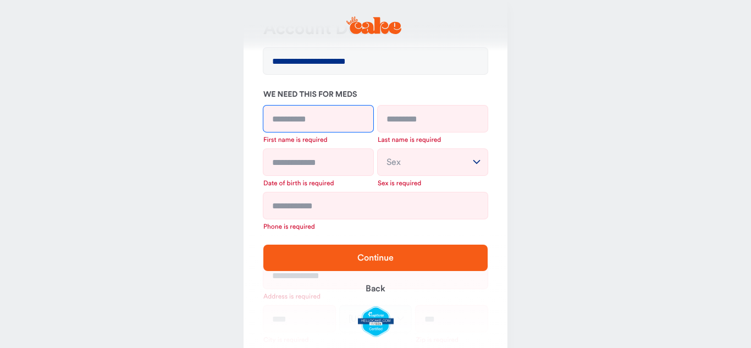
scroll to position [103, 0]
